Goal: Check status: Check status

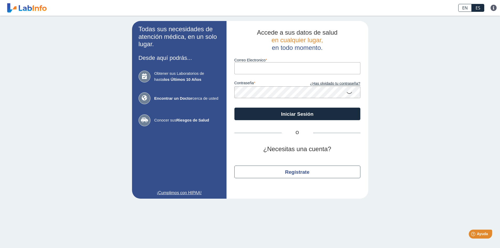
type input "[EMAIL_ADDRESS][DOMAIN_NAME]"
click at [234, 108] on button "Iniciar Sesión" at bounding box center [297, 114] width 126 height 13
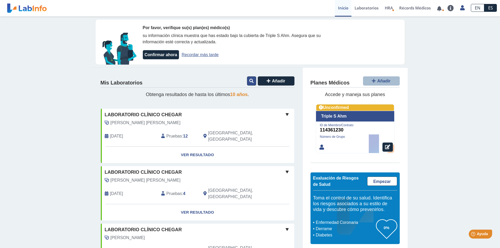
click at [249, 81] on icon at bounding box center [251, 81] width 4 height 4
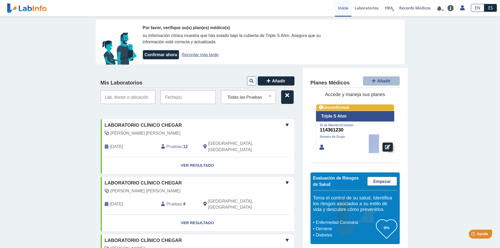
click at [146, 97] on input "text" at bounding box center [128, 97] width 55 height 14
click at [264, 97] on select "Todas las Pruebas (w)-cbc (w)-cmp (w)-glycohemoglobin (hg a1c) (w)-[MEDICAL_DAT…" at bounding box center [250, 97] width 50 height 7
click at [133, 99] on input "[PERSON_NAME]" at bounding box center [128, 97] width 55 height 14
type input "v"
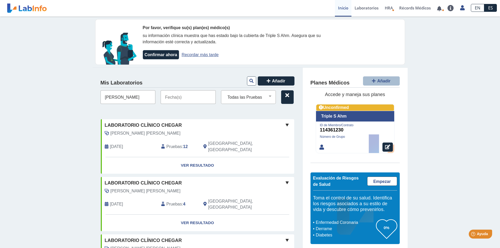
type input "[PERSON_NAME]"
click at [250, 79] on icon at bounding box center [251, 81] width 4 height 4
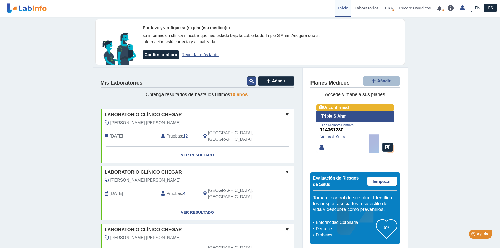
click at [251, 82] on icon at bounding box center [251, 81] width 4 height 4
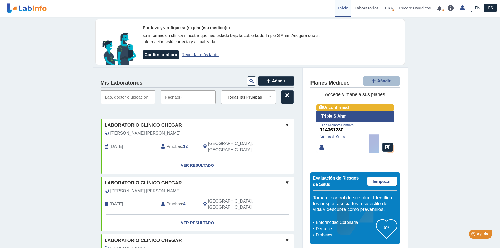
click at [193, 99] on input "text" at bounding box center [188, 97] width 55 height 14
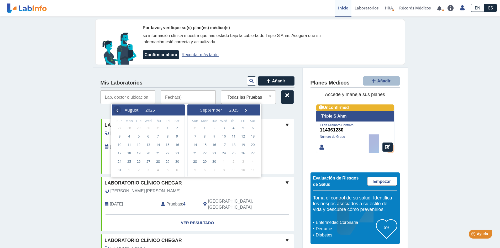
click at [117, 111] on span "‹" at bounding box center [117, 110] width 8 height 8
click at [139, 129] on span "1" at bounding box center [138, 128] width 8 height 8
click at [130, 144] on span "14" at bounding box center [129, 144] width 8 height 8
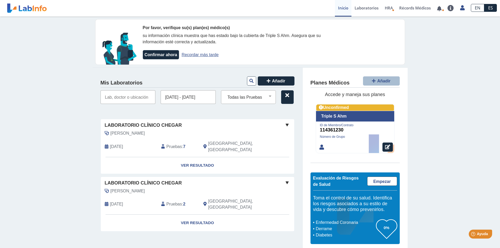
click at [177, 96] on input "[DATE] - [DATE]" at bounding box center [188, 97] width 55 height 14
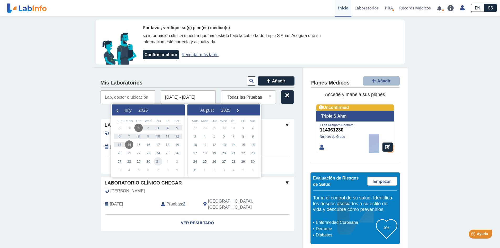
click at [158, 162] on span "31" at bounding box center [158, 161] width 8 height 8
click at [139, 128] on span "1" at bounding box center [138, 128] width 8 height 8
click at [159, 160] on span "31" at bounding box center [158, 161] width 8 height 8
type input "[DATE] - [DATE]"
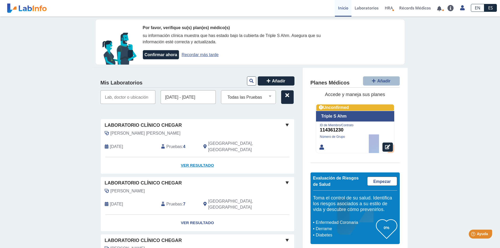
click at [194, 157] on link "Ver Resultado" at bounding box center [197, 165] width 193 height 17
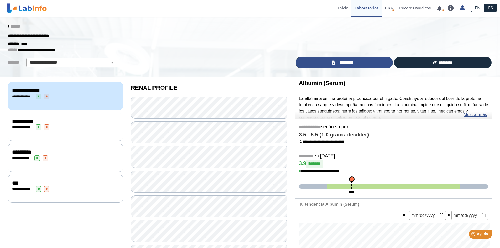
click at [349, 62] on span "*********" at bounding box center [346, 63] width 19 height 6
